Goal: Check status

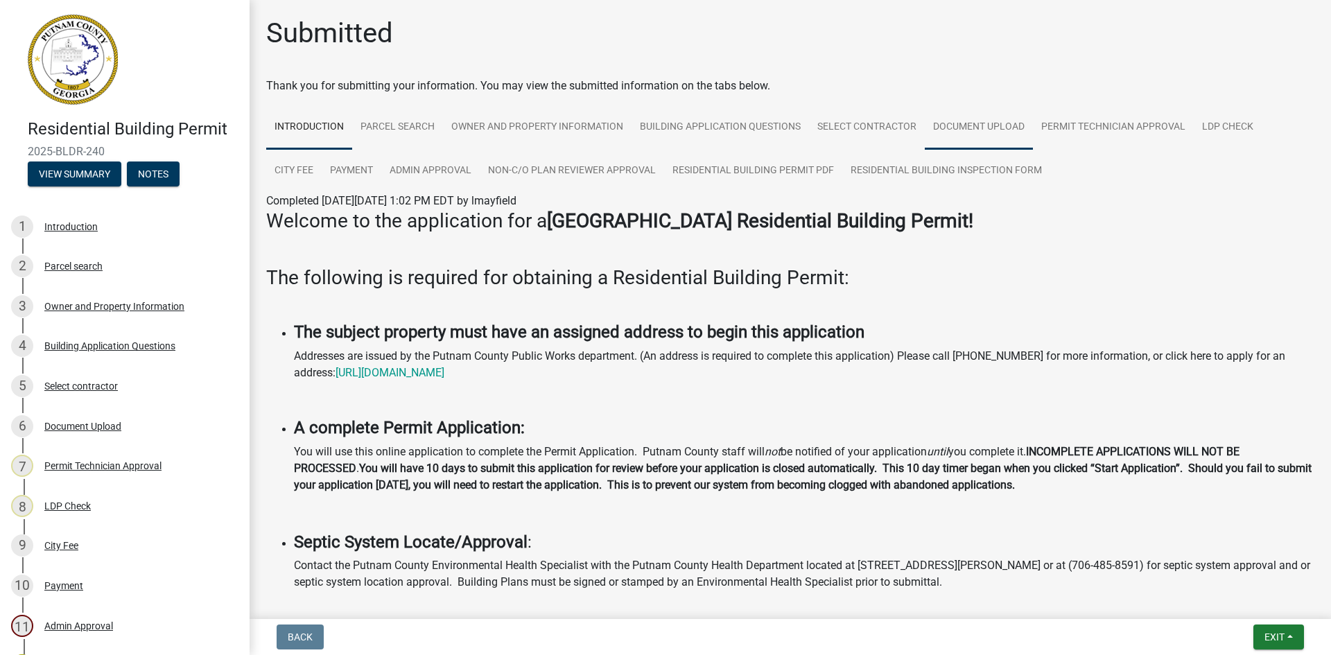
click at [992, 131] on link "Document Upload" at bounding box center [979, 127] width 108 height 44
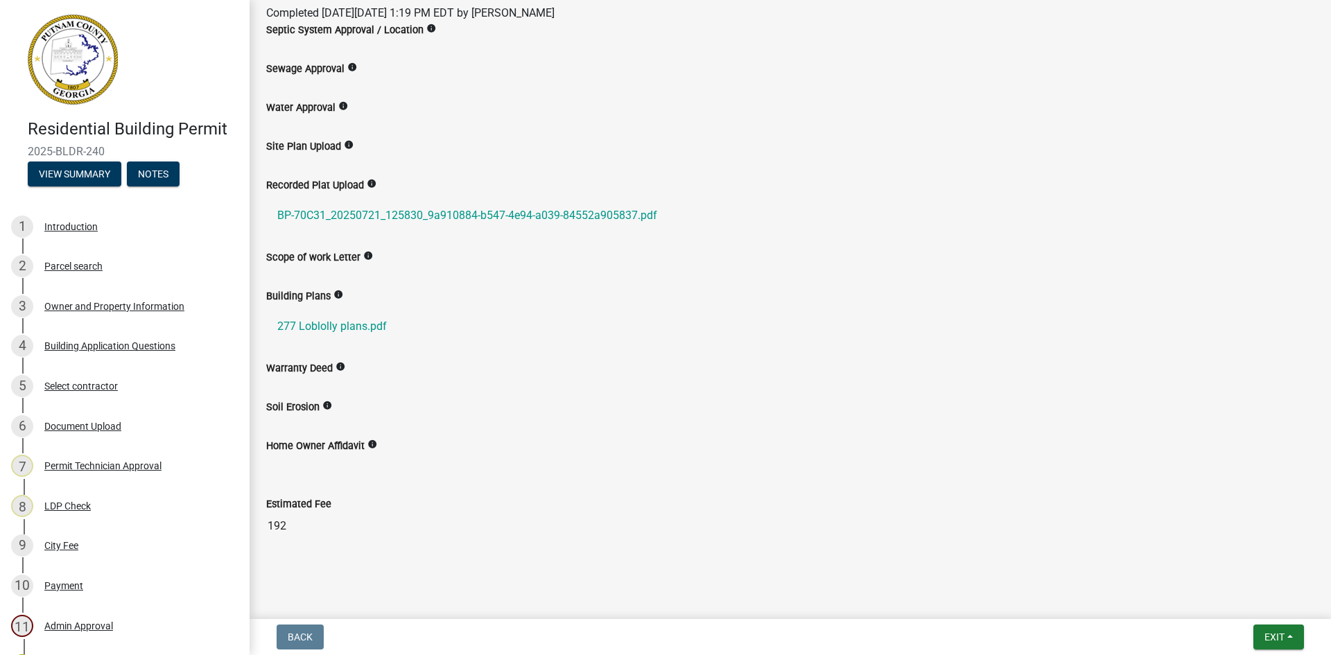
scroll to position [207, 0]
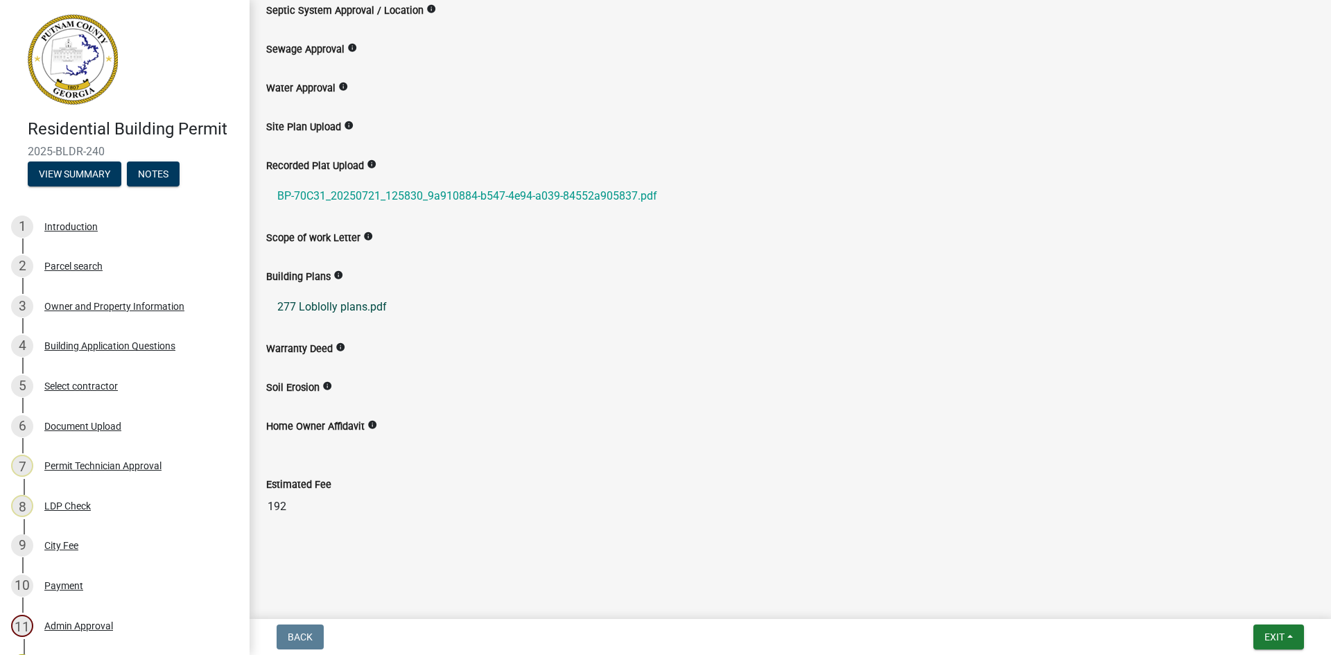
click at [347, 302] on link "277 Loblolly plans.pdf" at bounding box center [790, 307] width 1048 height 33
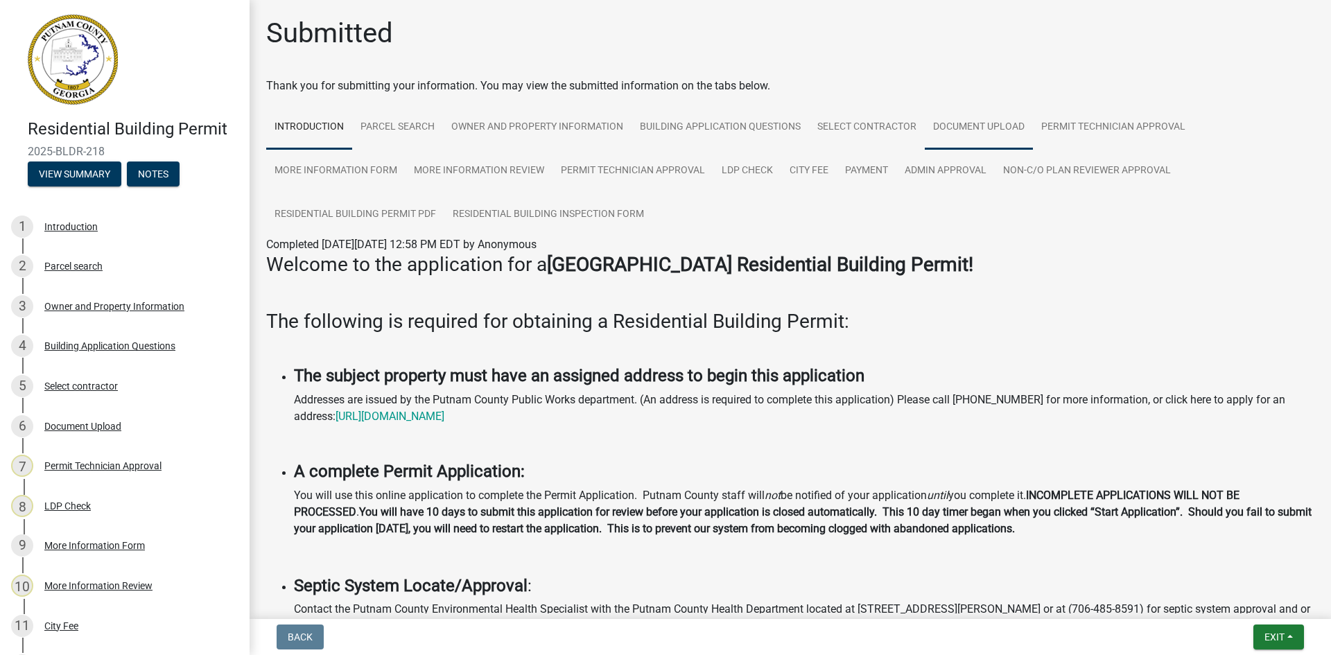
click at [994, 126] on link "Document Upload" at bounding box center [979, 127] width 108 height 44
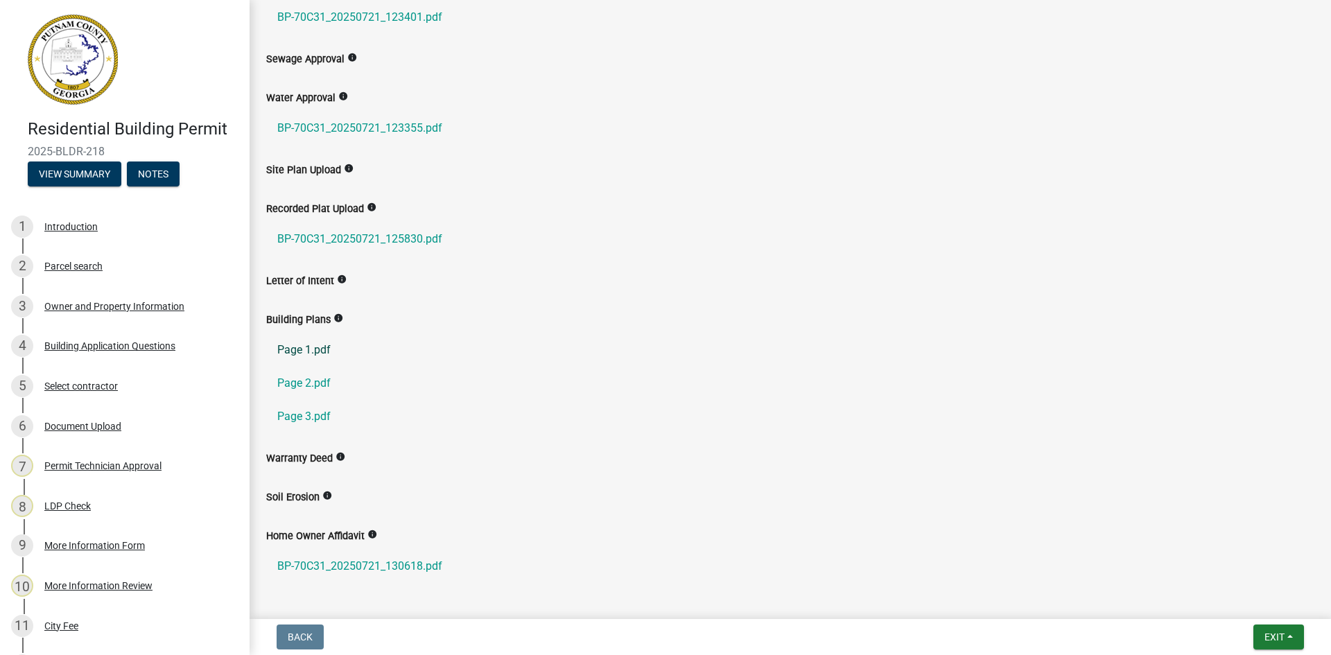
scroll to position [277, 0]
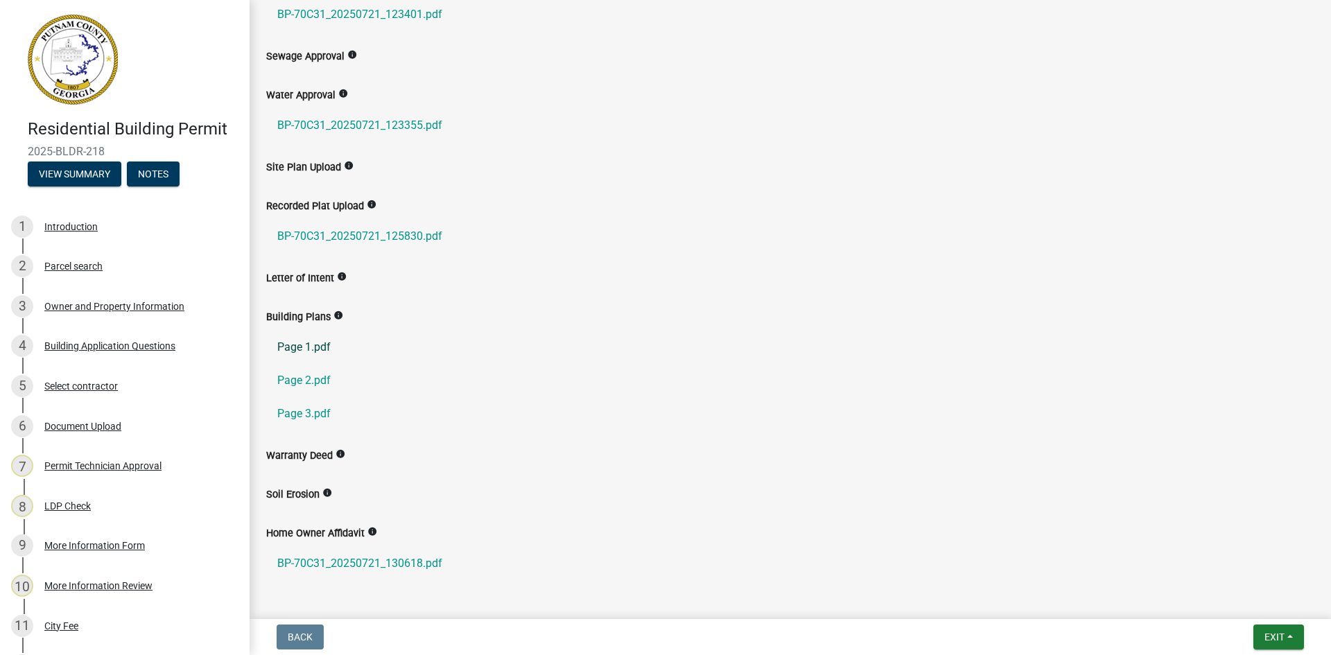
click at [314, 347] on link "Page 1.pdf" at bounding box center [790, 347] width 1048 height 33
click at [290, 379] on link "Page 2.pdf" at bounding box center [790, 380] width 1048 height 33
click at [317, 414] on link "Page 3.pdf" at bounding box center [790, 413] width 1048 height 33
